Goal: Transaction & Acquisition: Purchase product/service

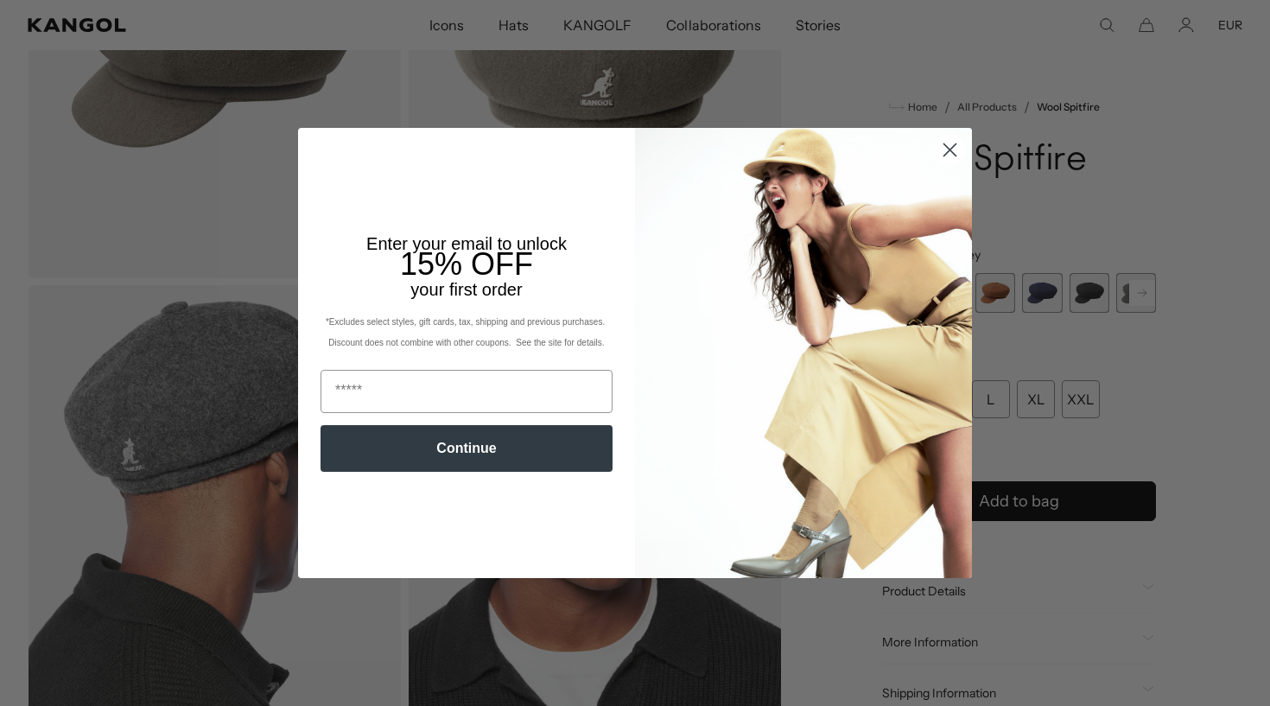
click at [947, 147] on circle "Close dialog" at bounding box center [949, 150] width 28 height 28
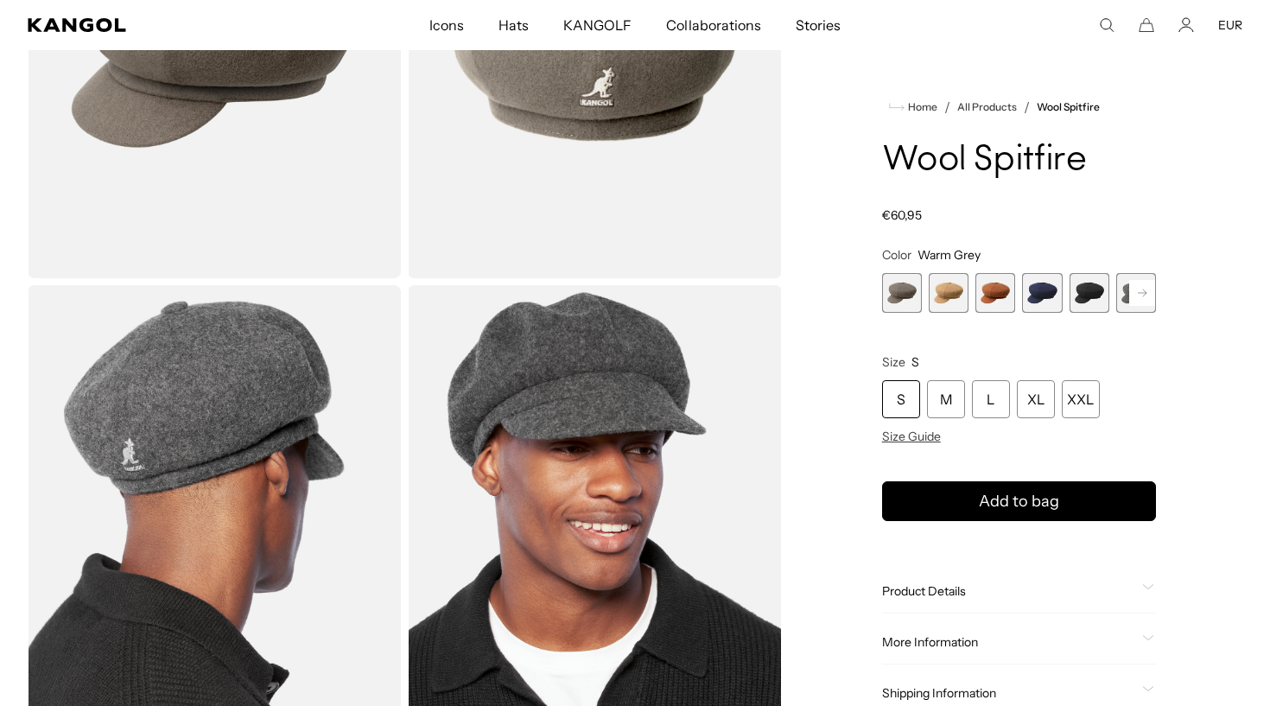
click at [940, 286] on span "2 of 8" at bounding box center [948, 293] width 40 height 40
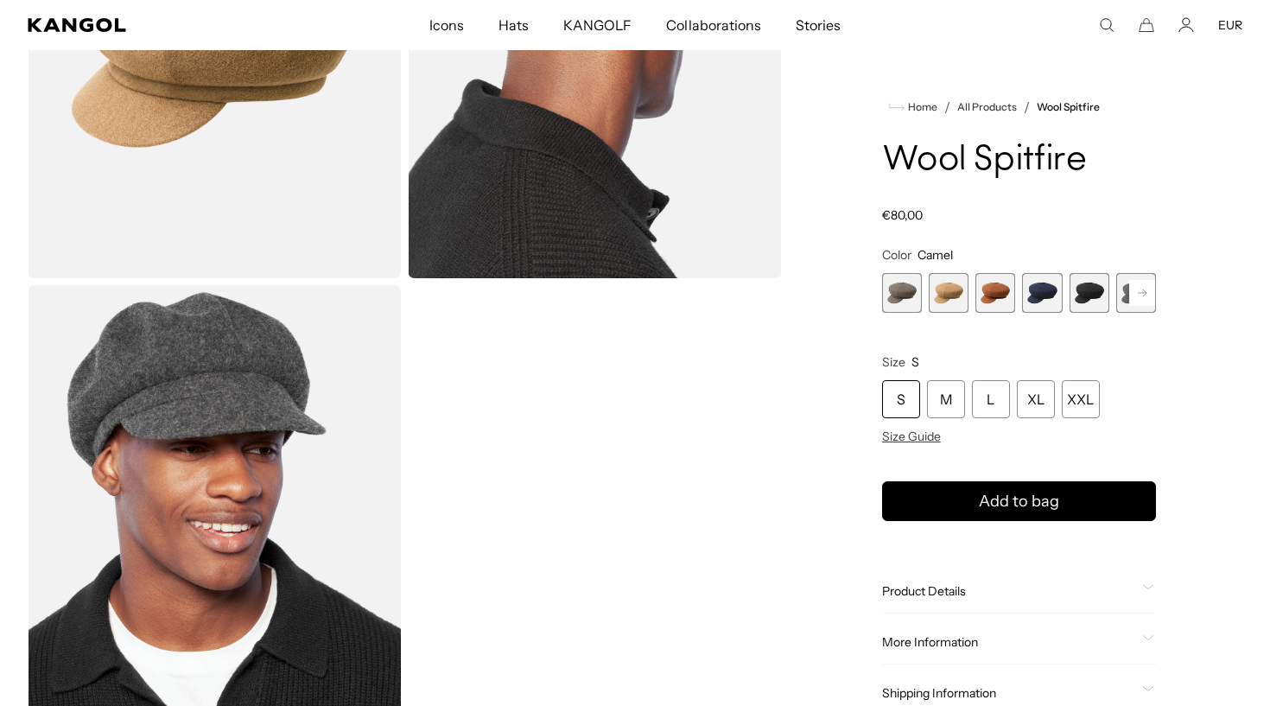
scroll to position [0, 356]
click at [989, 295] on span "3 of 8" at bounding box center [995, 293] width 40 height 40
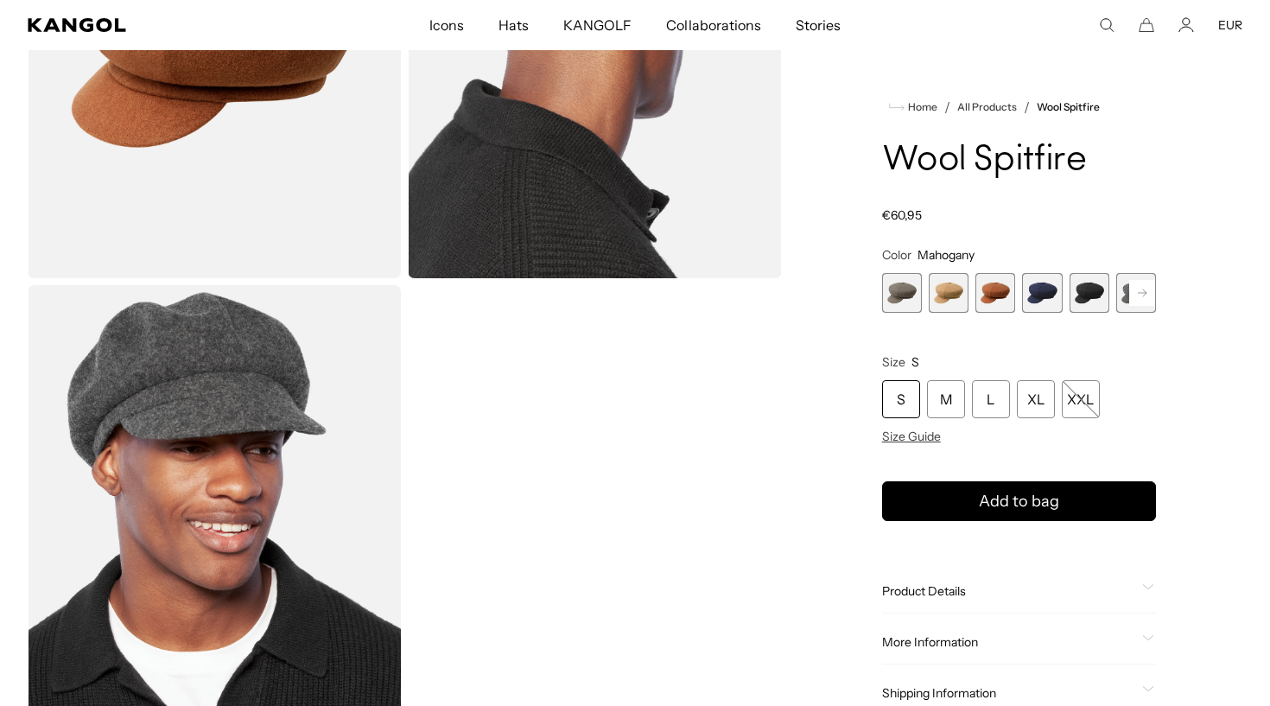
click at [1045, 294] on span "4 of 8" at bounding box center [1042, 293] width 40 height 40
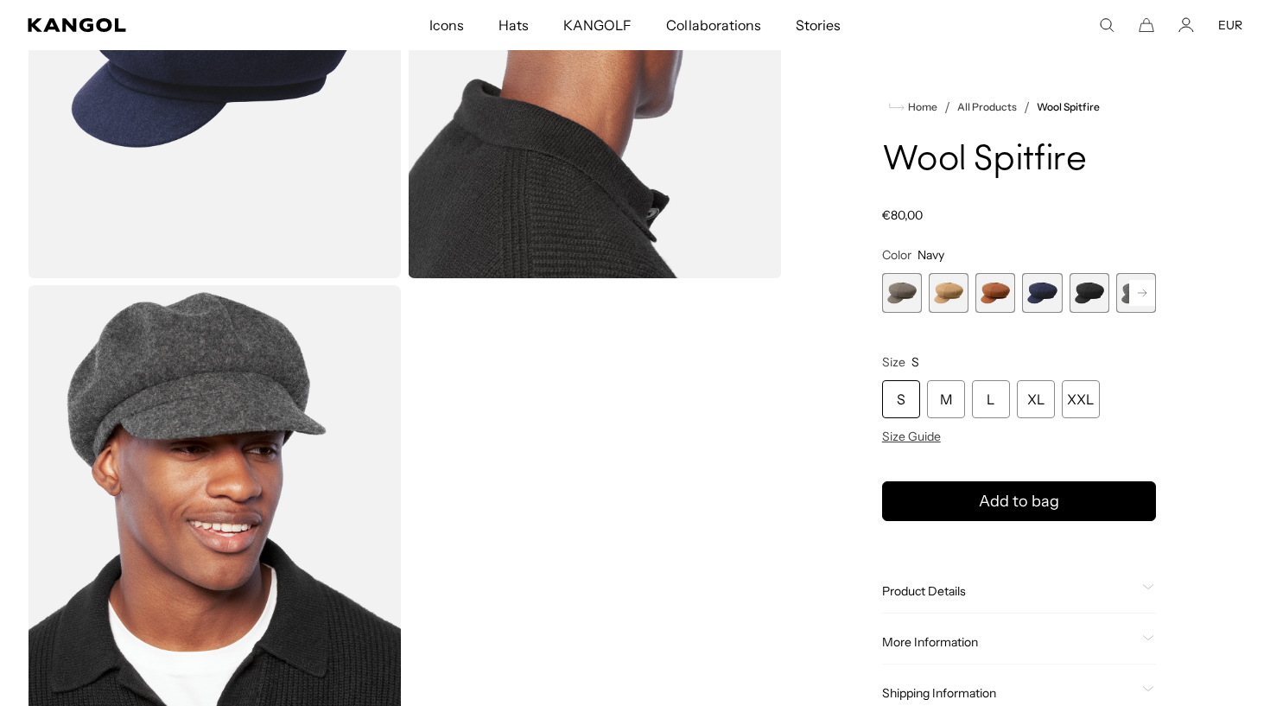
click at [1045, 294] on span "4 of 8" at bounding box center [1042, 293] width 40 height 40
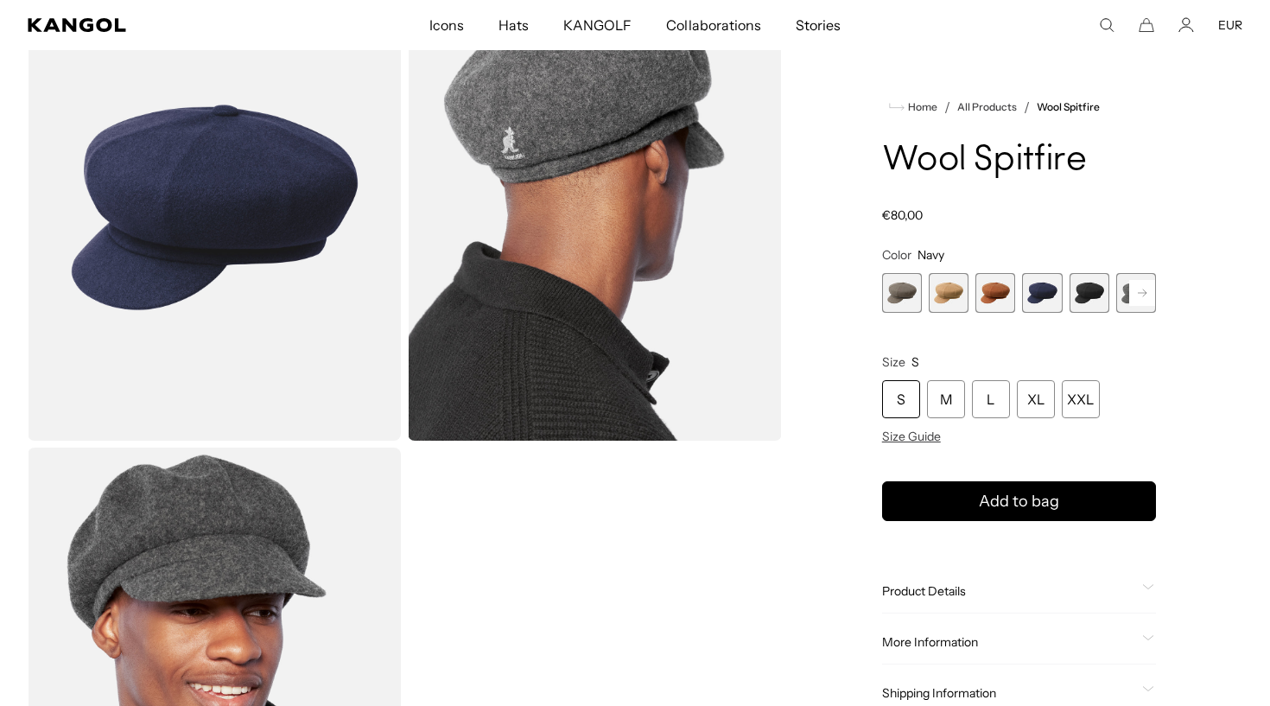
click at [909, 297] on span "1 of 8" at bounding box center [902, 293] width 40 height 40
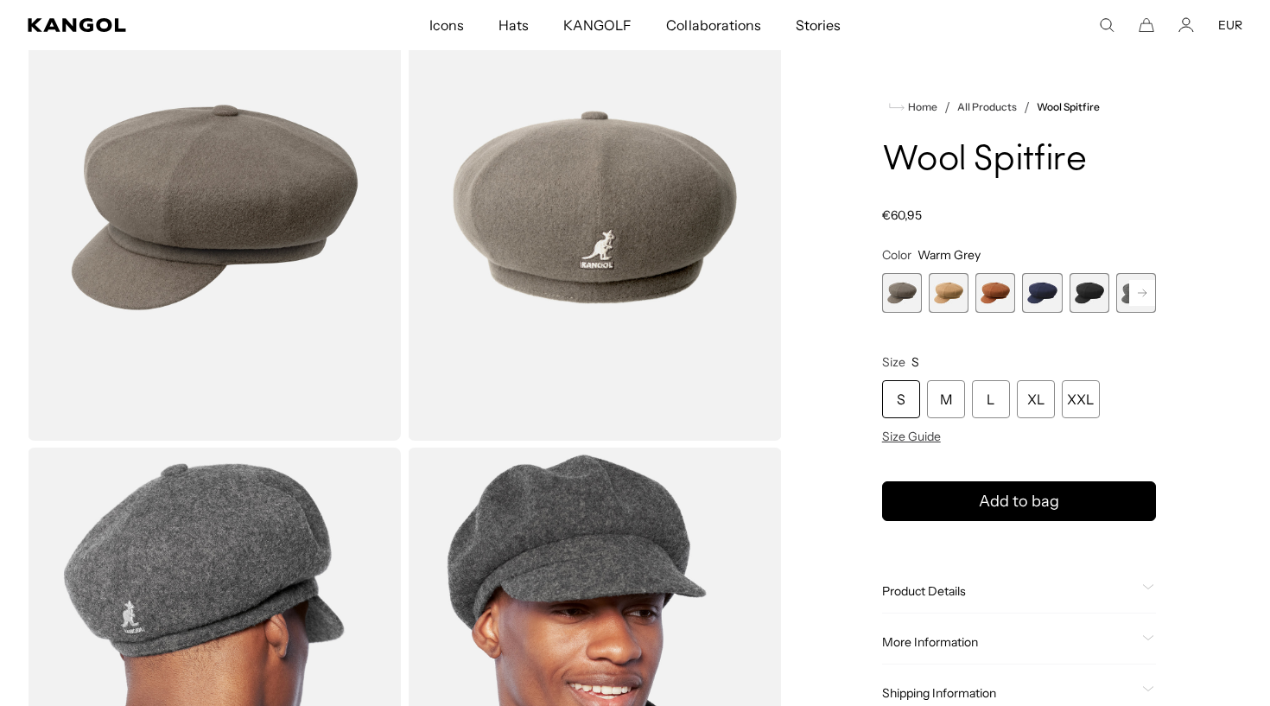
scroll to position [0, 356]
click at [945, 297] on span "2 of 8" at bounding box center [948, 293] width 40 height 40
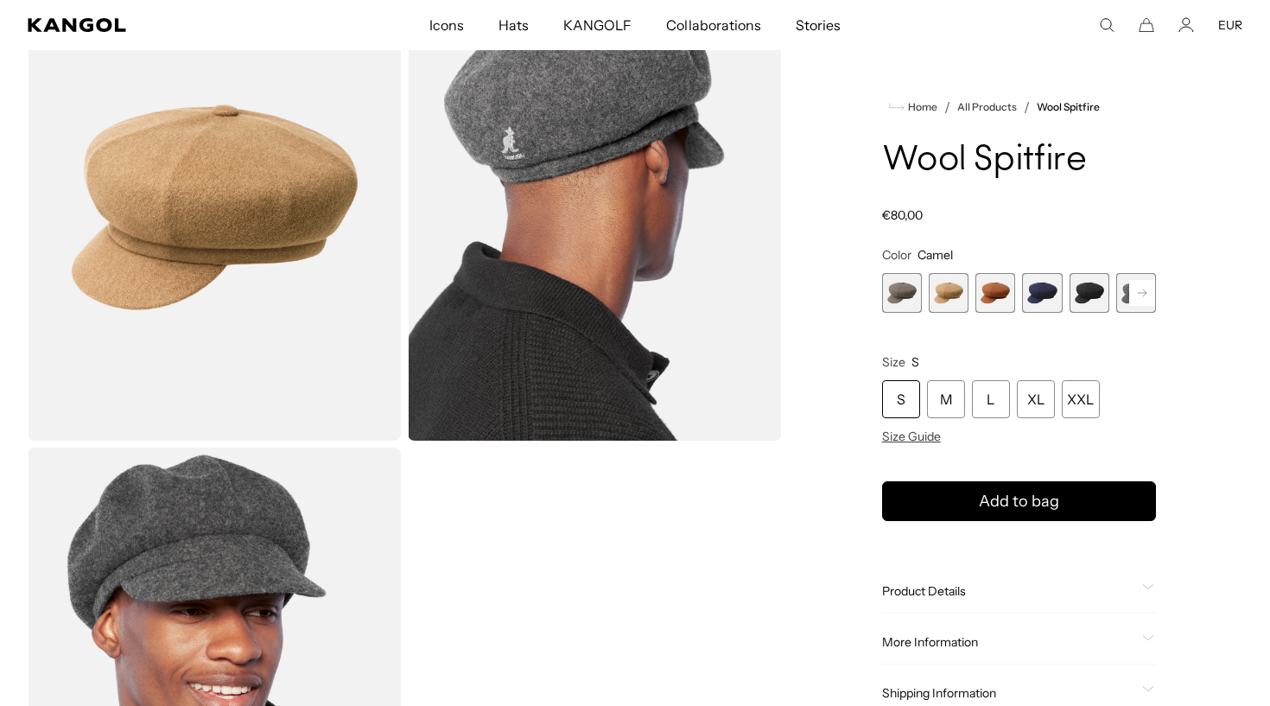
click at [989, 298] on span "3 of 8" at bounding box center [995, 293] width 40 height 40
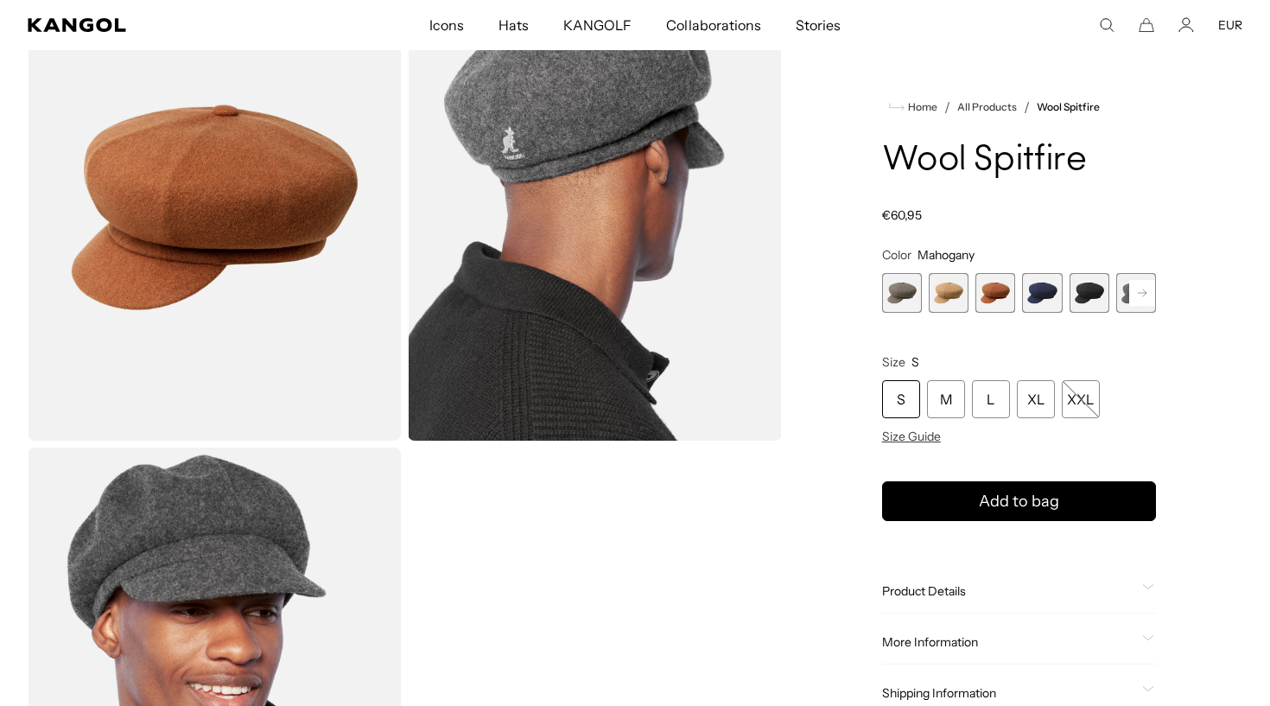
click at [1034, 294] on span "4 of 8" at bounding box center [1042, 293] width 40 height 40
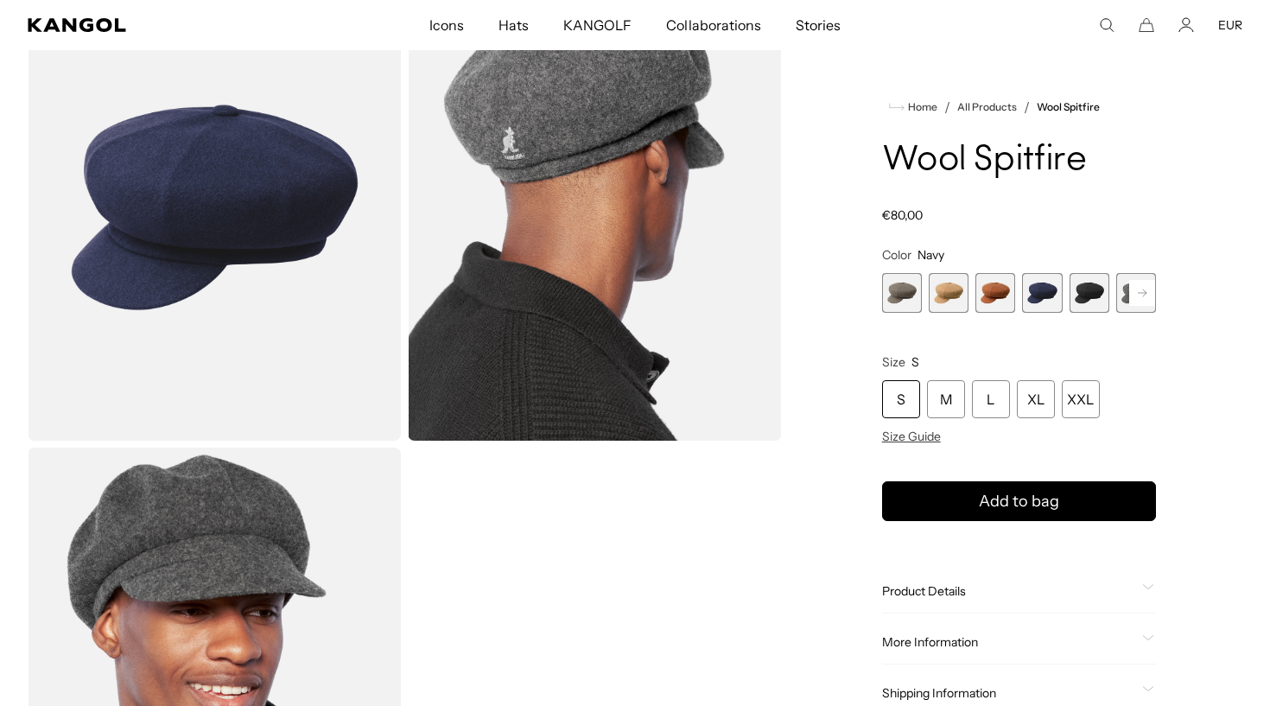
scroll to position [0, 356]
click at [1080, 297] on span "5 of 8" at bounding box center [1089, 293] width 40 height 40
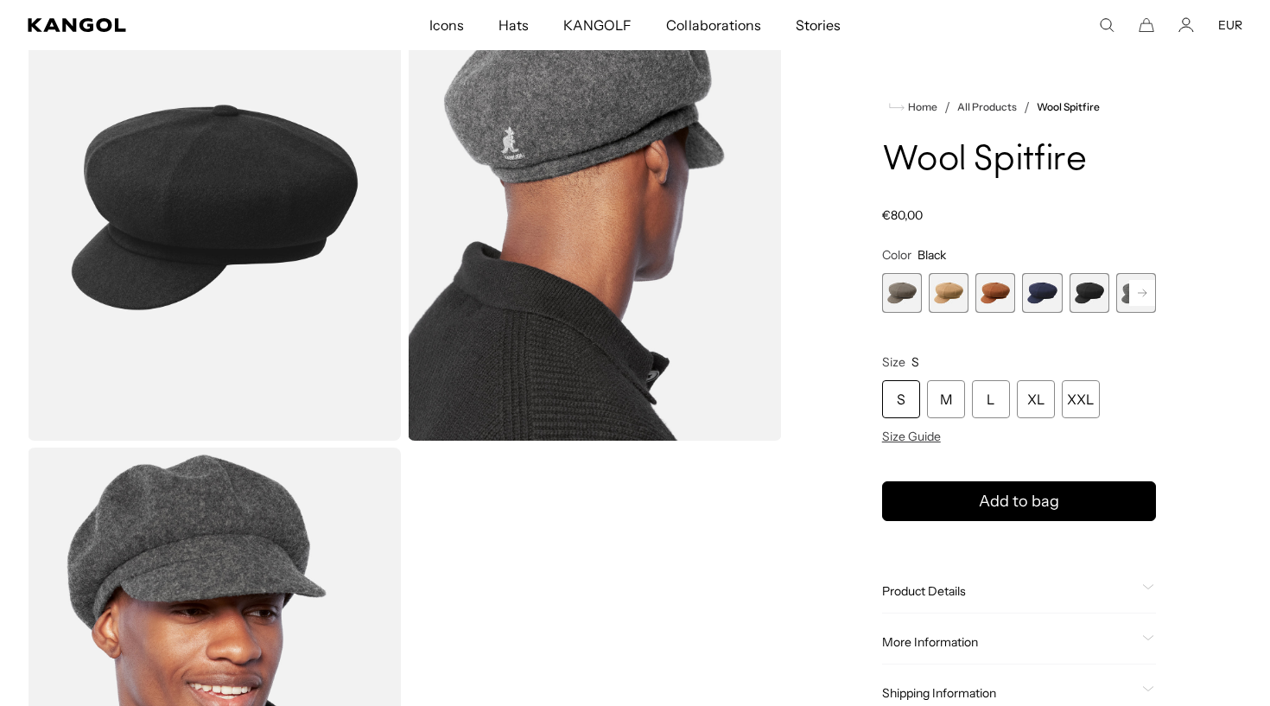
click at [1124, 294] on span "6 of 8" at bounding box center [1136, 293] width 40 height 40
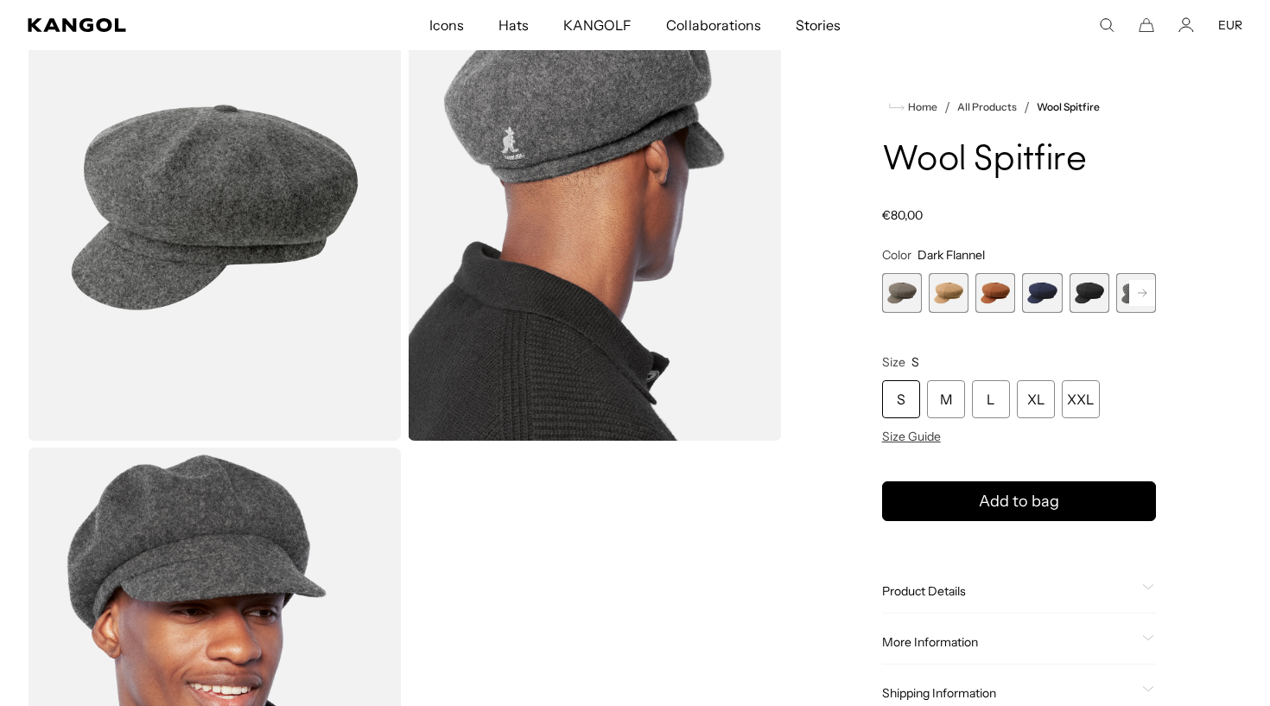
click at [1144, 294] on icon at bounding box center [1141, 292] width 9 height 7
click at [1091, 290] on span "6 of 8" at bounding box center [1089, 293] width 40 height 40
click at [1138, 295] on rect at bounding box center [1142, 293] width 26 height 26
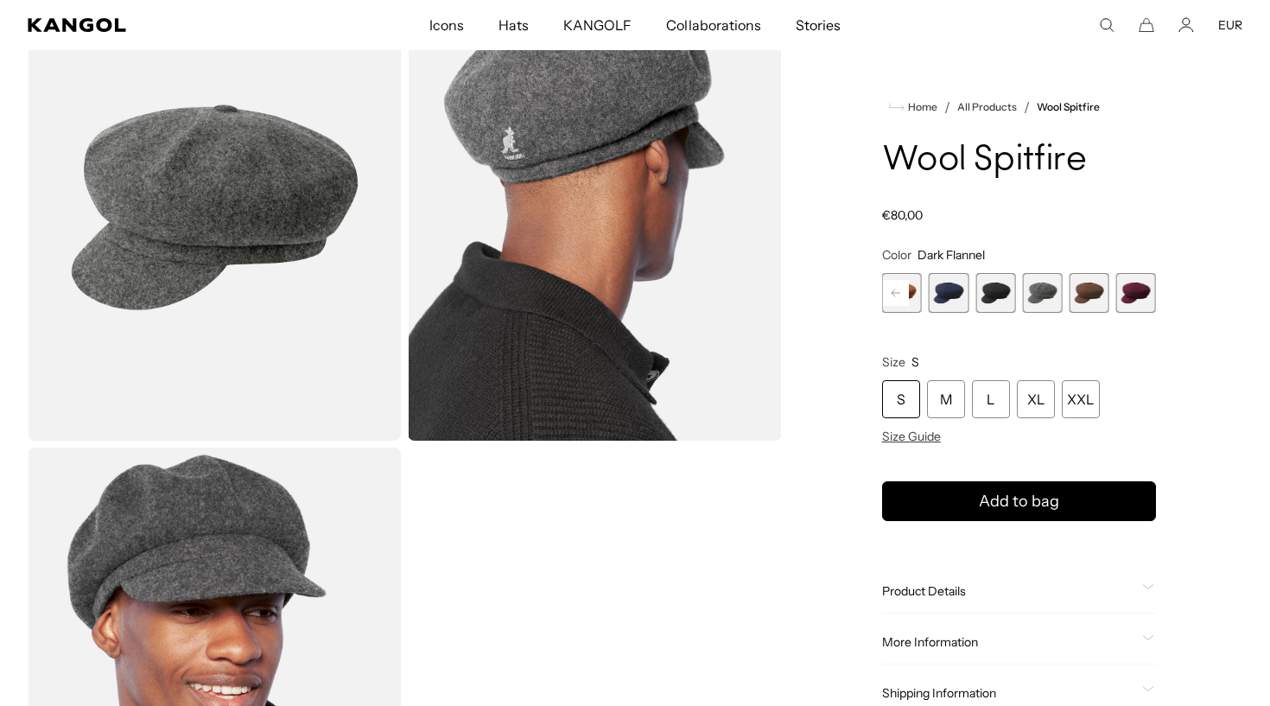
click at [1096, 286] on span "7 of 8" at bounding box center [1089, 293] width 40 height 40
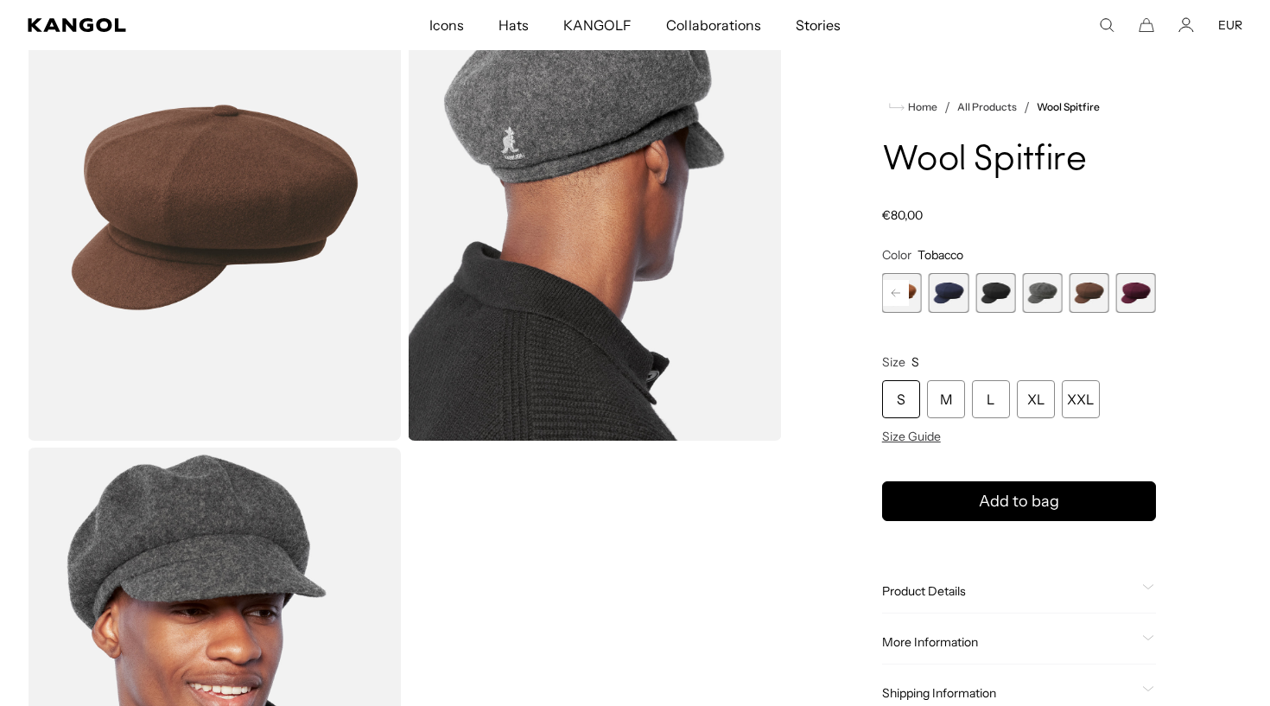
click at [1137, 294] on span "8 of 8" at bounding box center [1136, 293] width 40 height 40
